Goal: Navigation & Orientation: Find specific page/section

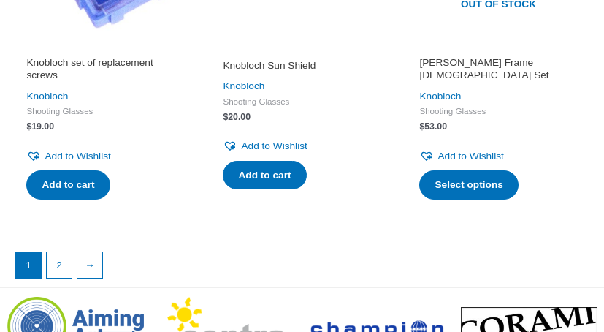
scroll to position [2086, 0]
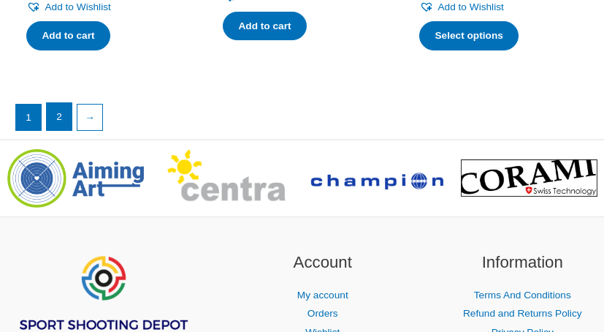
drag, startPoint x: 61, startPoint y: 116, endPoint x: 419, endPoint y: 150, distance: 358.9
click at [62, 117] on link "2" at bounding box center [59, 116] width 25 height 26
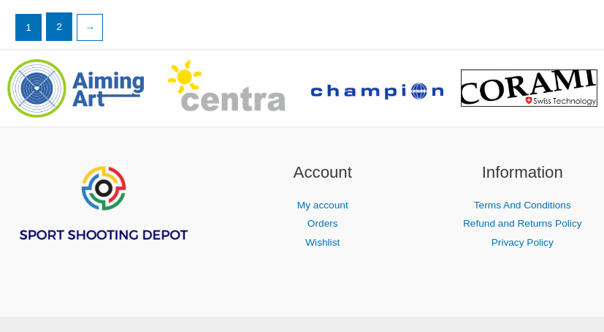
scroll to position [2235, 0]
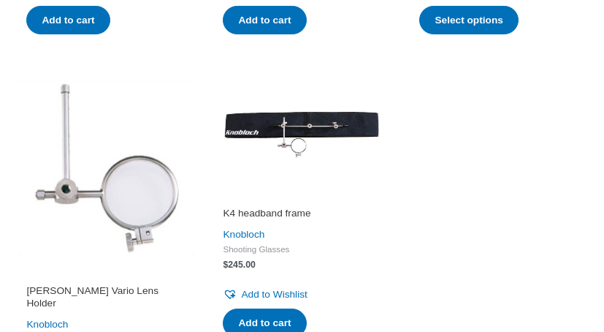
scroll to position [1267, 0]
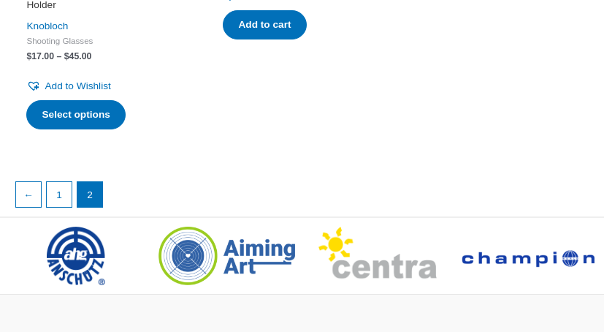
drag, startPoint x: 485, startPoint y: 158, endPoint x: 473, endPoint y: 161, distance: 12.2
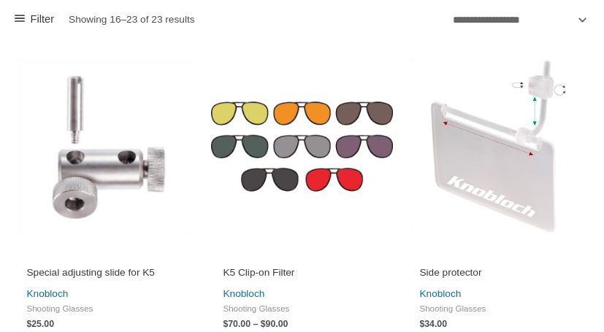
scroll to position [0, 0]
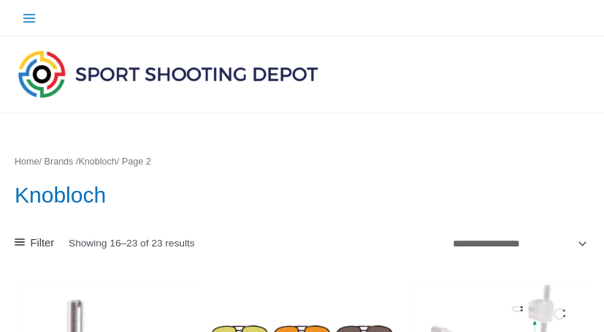
click at [24, 164] on link "Home" at bounding box center [27, 161] width 25 height 10
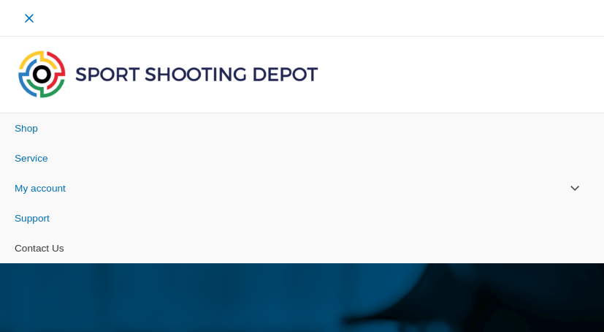
click at [42, 249] on span "Contact Us" at bounding box center [40, 248] width 50 height 11
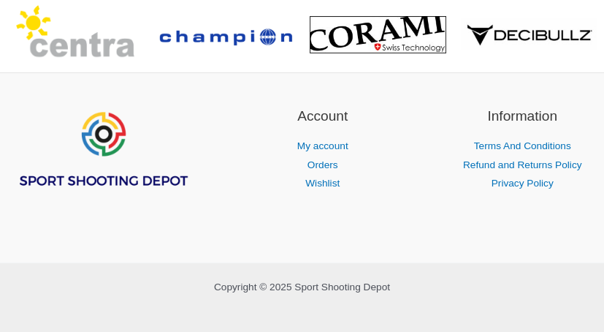
scroll to position [1171, 0]
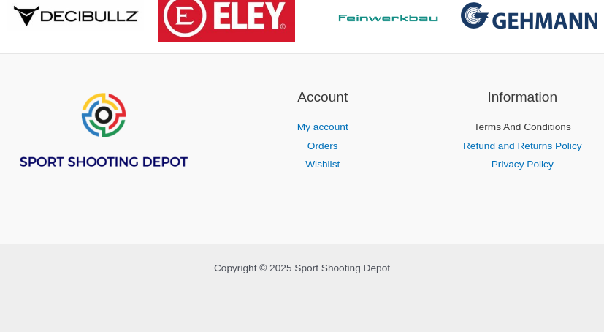
click at [547, 128] on link "Terms And Conditions" at bounding box center [522, 126] width 97 height 11
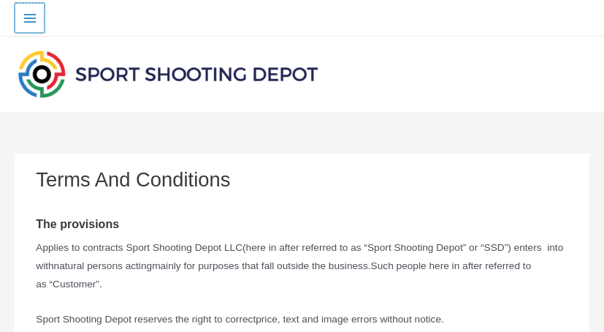
click at [27, 18] on icon "Main menu toggle" at bounding box center [29, 18] width 12 height 9
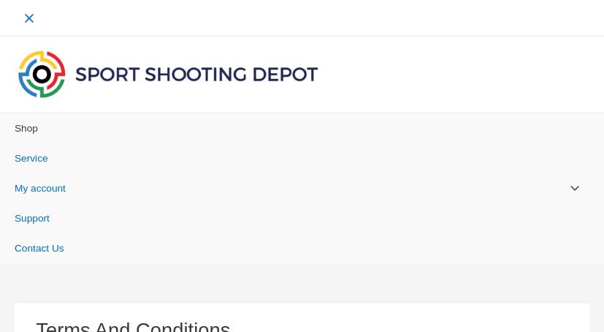
click at [27, 129] on span "Shop" at bounding box center [26, 128] width 23 height 11
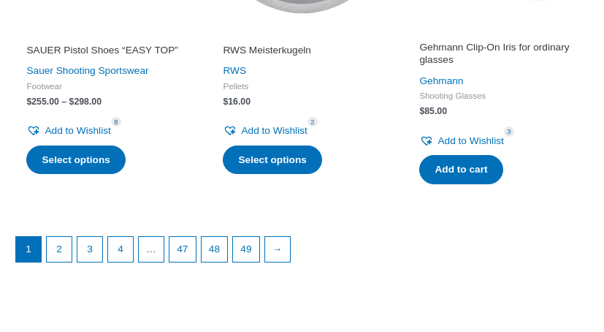
scroll to position [2012, 0]
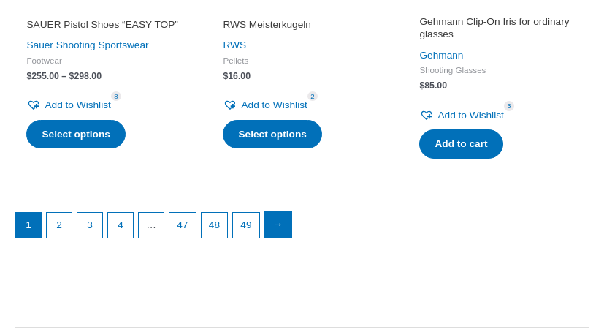
click at [286, 237] on link "→" at bounding box center [278, 224] width 26 height 26
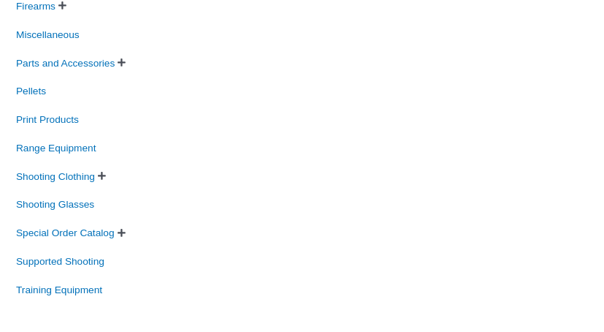
scroll to position [2683, 0]
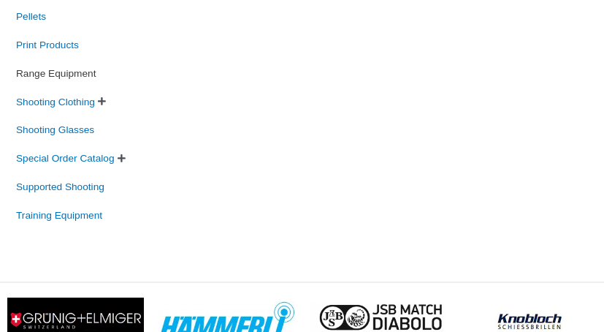
click at [87, 85] on span "Range Equipment" at bounding box center [56, 73] width 83 height 23
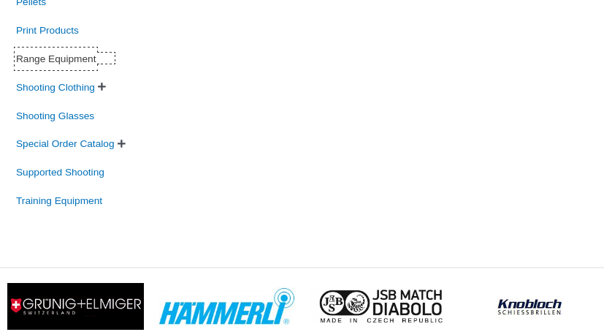
scroll to position [2648, 0]
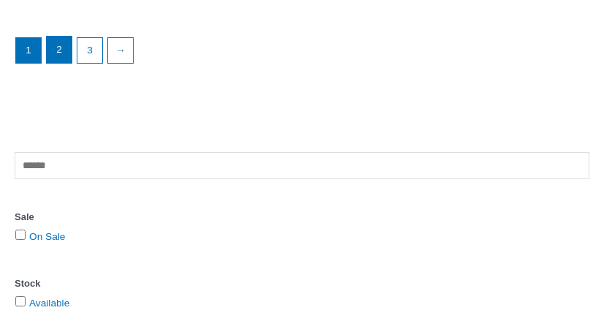
scroll to position [2237, 0]
click at [68, 61] on link "2" at bounding box center [59, 48] width 25 height 26
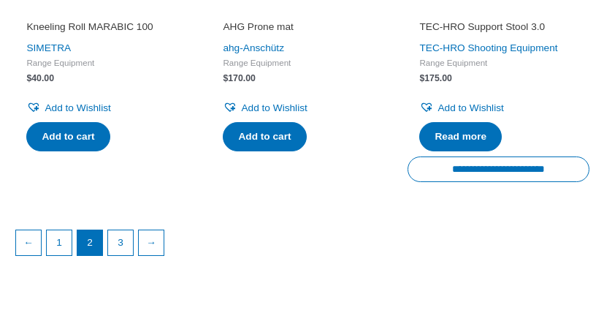
scroll to position [2235, 0]
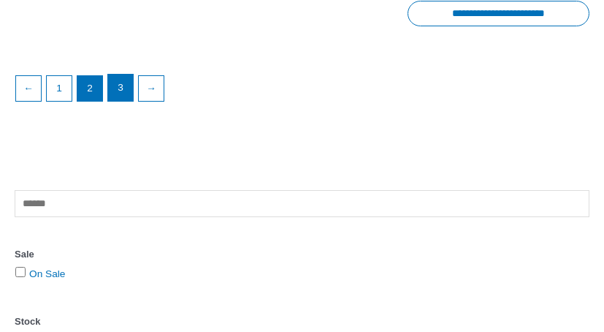
click at [129, 82] on link "3" at bounding box center [120, 88] width 25 height 26
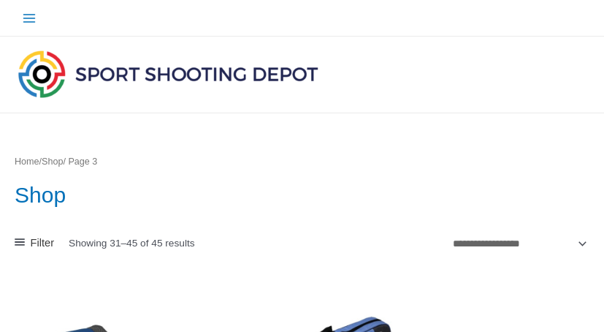
click at [31, 161] on link "Home" at bounding box center [27, 161] width 25 height 10
